Goal: Information Seeking & Learning: Learn about a topic

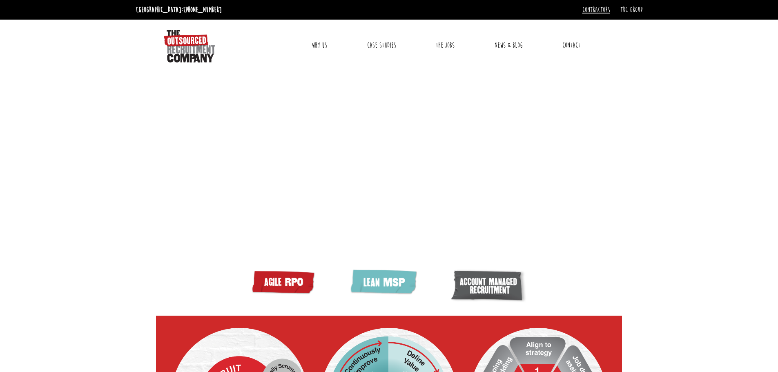
click at [601, 11] on link "Contractors" at bounding box center [596, 9] width 28 height 9
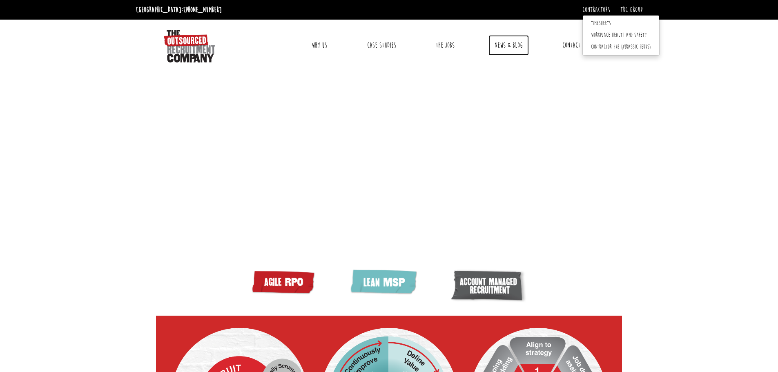
click at [509, 45] on link "News & Blog" at bounding box center [509, 45] width 40 height 20
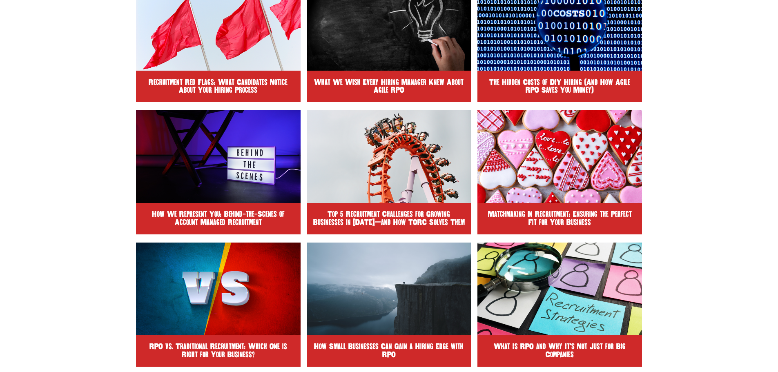
scroll to position [245, 0]
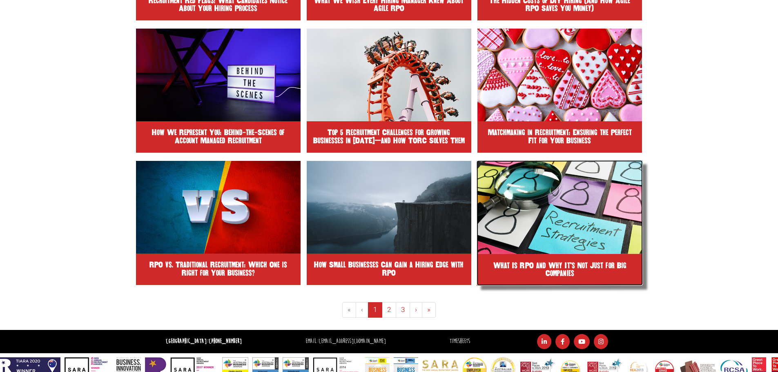
click at [578, 205] on img at bounding box center [560, 207] width 167 height 94
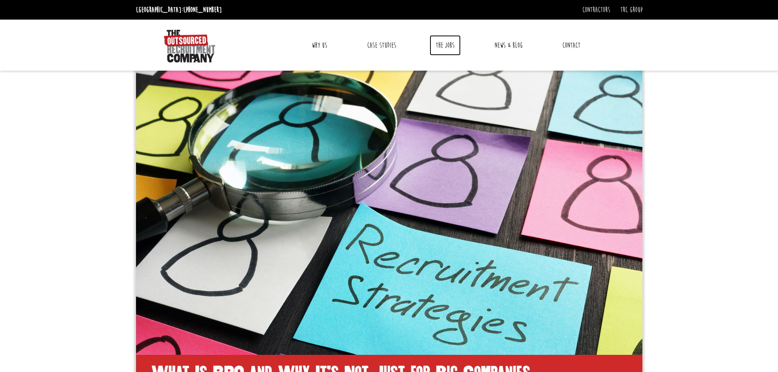
click at [441, 43] on link "The Jobs" at bounding box center [445, 45] width 31 height 20
